Goal: Task Accomplishment & Management: Manage account settings

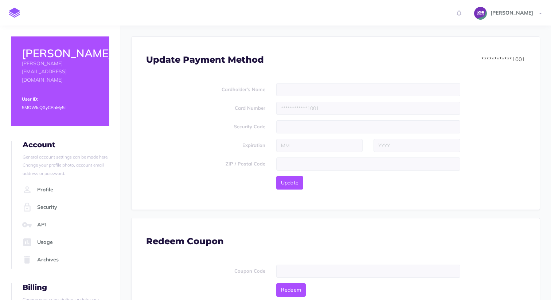
scroll to position [8, 0]
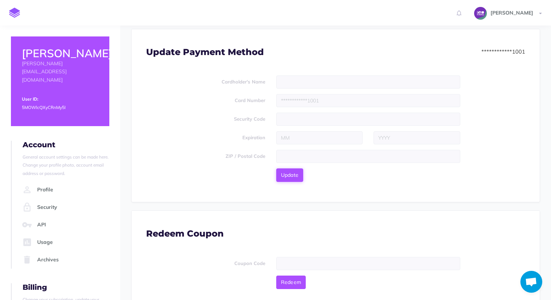
click at [293, 180] on button "Update" at bounding box center [289, 174] width 27 height 13
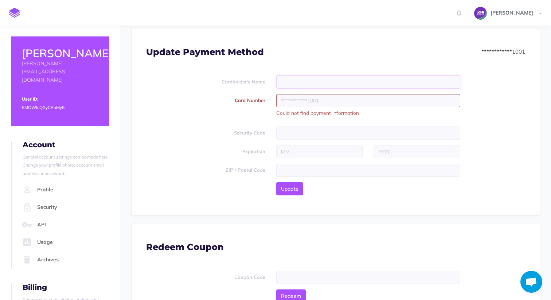
click at [291, 80] on input "text" at bounding box center [368, 81] width 184 height 13
click at [241, 85] on label "Cardholder's Name" at bounding box center [206, 80] width 130 height 10
click at [290, 85] on input "text" at bounding box center [368, 81] width 184 height 13
type input "[PERSON_NAME]"
type input "[CREDIT_CARD_NUMBER]"
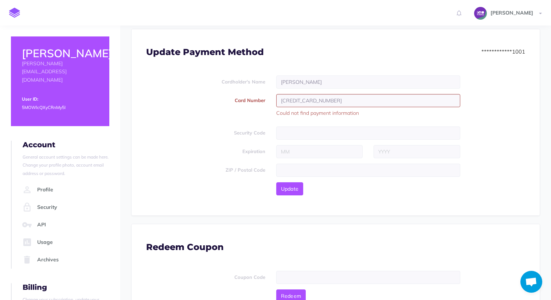
type input "864"
type input "02"
type input "2029"
click at [231, 118] on div "Card Number [CREDIT_CARD_NUMBER] Could not find payment information" at bounding box center [336, 107] width 390 height 27
click at [227, 124] on form "Cardholder's Name [PERSON_NAME] Card Number [CREDIT_CARD_NUMBER] Could not find…" at bounding box center [335, 135] width 379 height 120
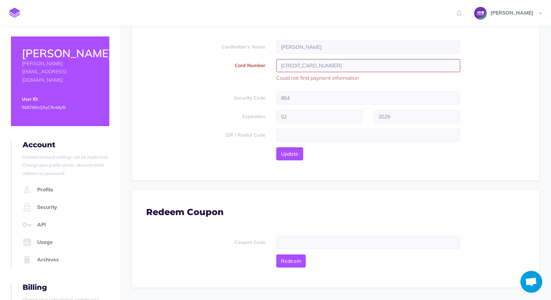
scroll to position [54, 0]
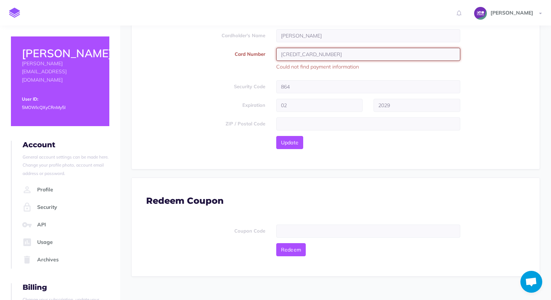
click at [346, 57] on input "[CREDIT_CARD_NUMBER]" at bounding box center [368, 54] width 184 height 13
type input "[CREDIT_CARD_NUMBER]"
click at [236, 74] on div "Card Number [CREDIT_CARD_NUMBER] Could not find payment information" at bounding box center [336, 61] width 390 height 27
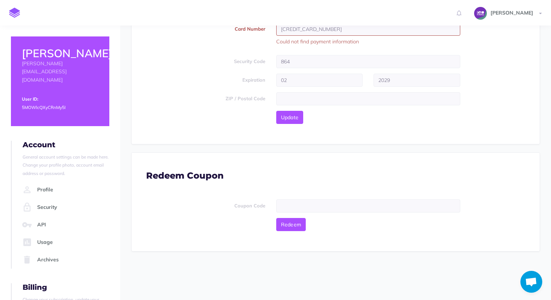
scroll to position [82, 0]
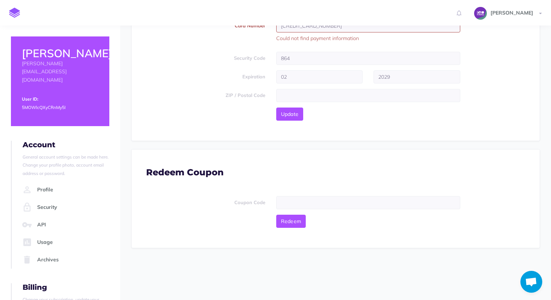
click at [279, 104] on form "Cardholder's Name [PERSON_NAME] Card Number [CREDIT_CARD_NUMBER] Could not find…" at bounding box center [335, 61] width 379 height 120
click at [285, 99] on input "text" at bounding box center [368, 95] width 184 height 13
type input "78701"
drag, startPoint x: 213, startPoint y: 113, endPoint x: 217, endPoint y: 121, distance: 9.1
click at [213, 113] on div "Update" at bounding box center [336, 113] width 390 height 13
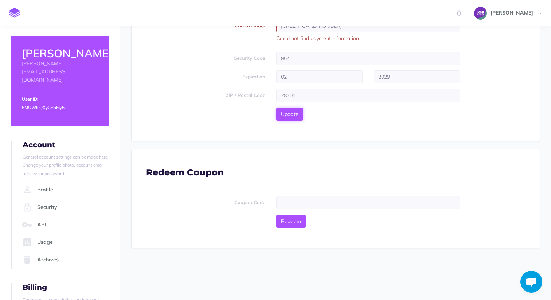
click at [286, 115] on span "Update" at bounding box center [290, 114] width 18 height 7
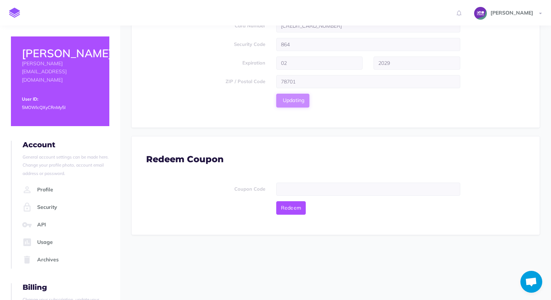
scroll to position [0, 0]
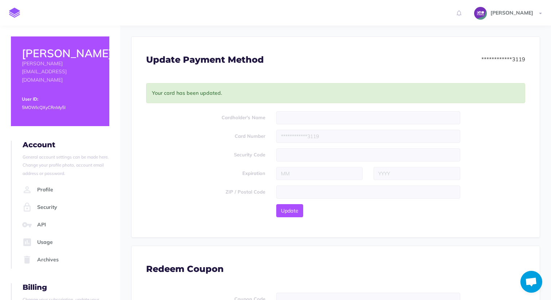
click at [221, 169] on label "Expiration" at bounding box center [206, 172] width 130 height 10
